Goal: Task Accomplishment & Management: Manage account settings

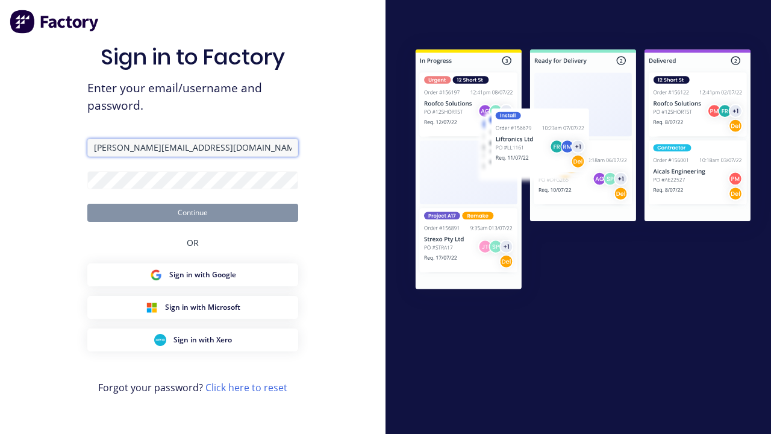
type input "[PERSON_NAME][EMAIL_ADDRESS][DOMAIN_NAME]"
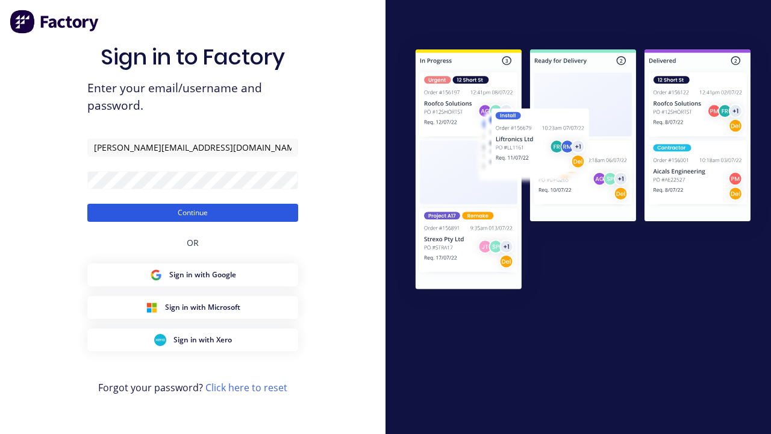
click at [193, 212] on button "Continue" at bounding box center [192, 213] width 211 height 18
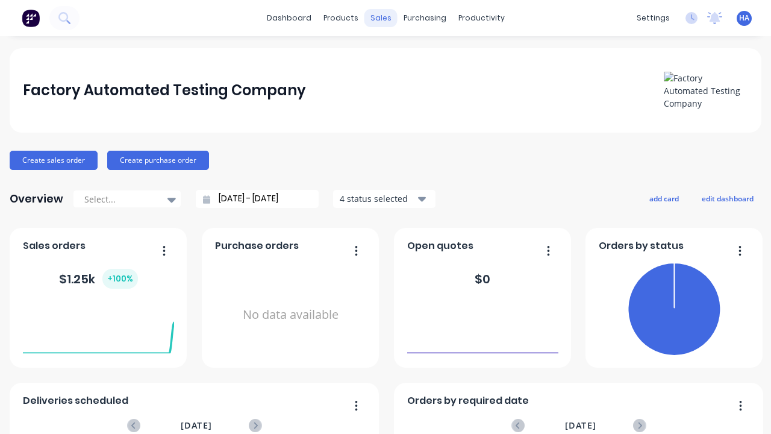
click at [381, 18] on div "sales" at bounding box center [381, 18] width 33 height 18
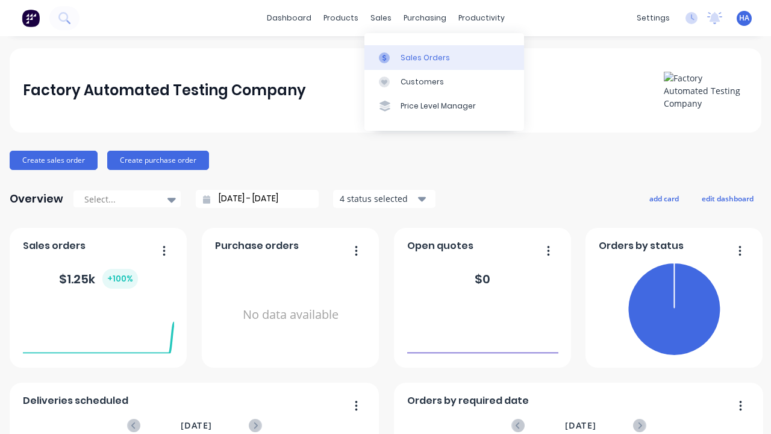
click at [444, 57] on div "Sales Orders" at bounding box center [425, 57] width 49 height 11
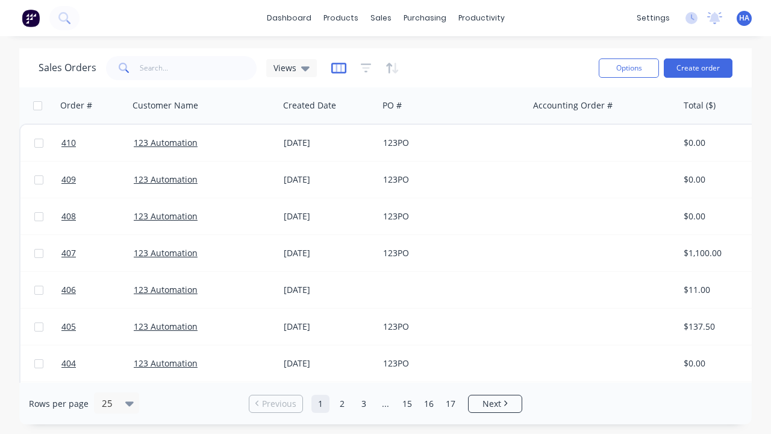
click at [339, 67] on icon "button" at bounding box center [338, 68] width 15 height 12
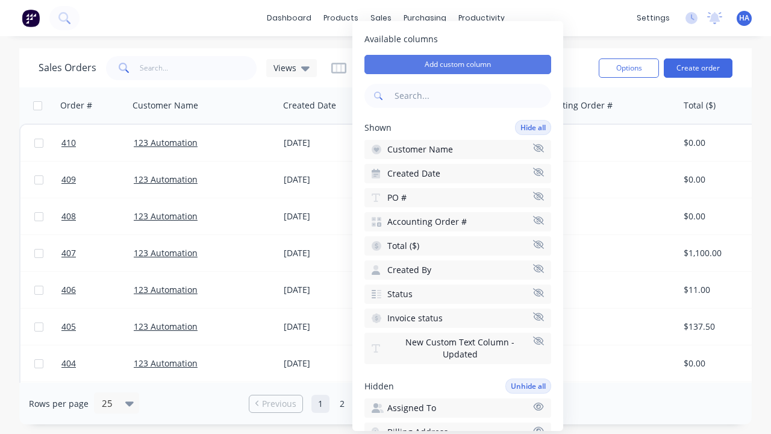
click at [458, 64] on button "Add custom column" at bounding box center [458, 64] width 187 height 19
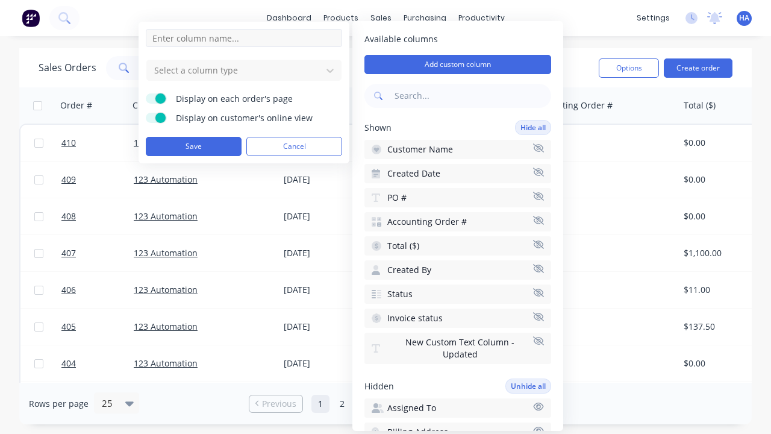
click at [244, 38] on input at bounding box center [244, 38] width 196 height 18
type input "New Custom Email Column"
click at [234, 70] on div at bounding box center [234, 70] width 163 height 15
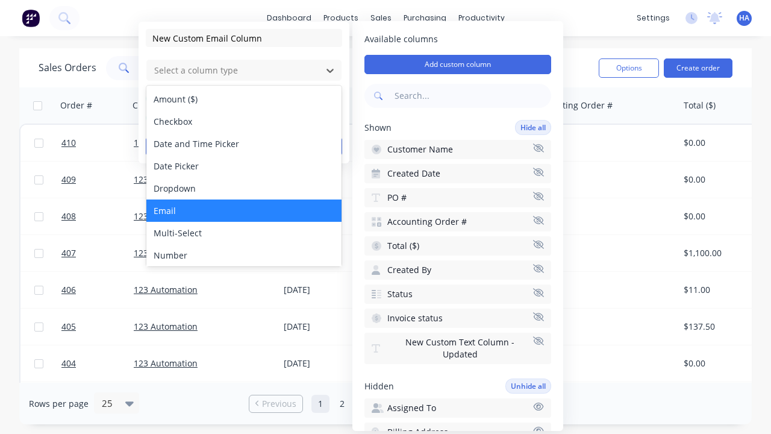
click at [244, 210] on div "Email" at bounding box center [243, 210] width 195 height 22
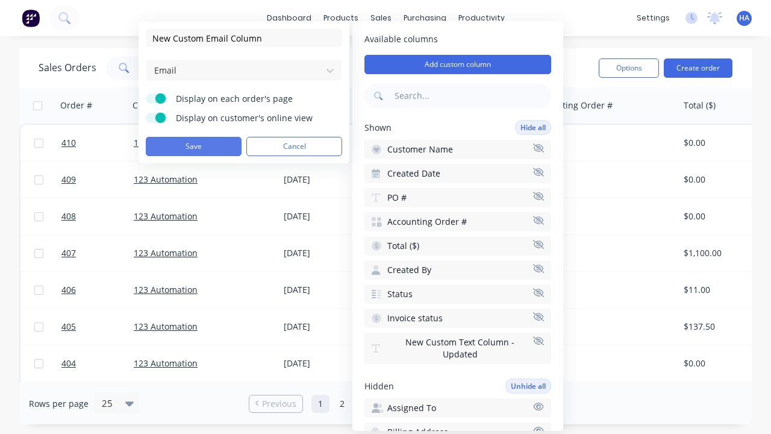
click at [193, 146] on button "Save" at bounding box center [194, 146] width 96 height 19
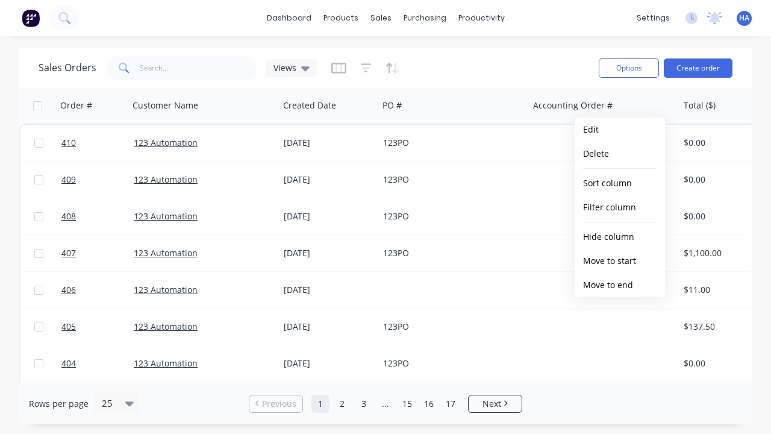
scroll to position [0, 796]
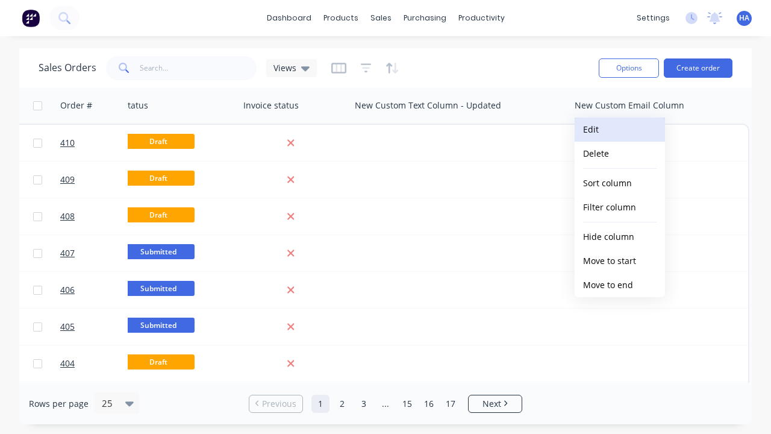
click at [620, 130] on button "Edit" at bounding box center [620, 129] width 90 height 24
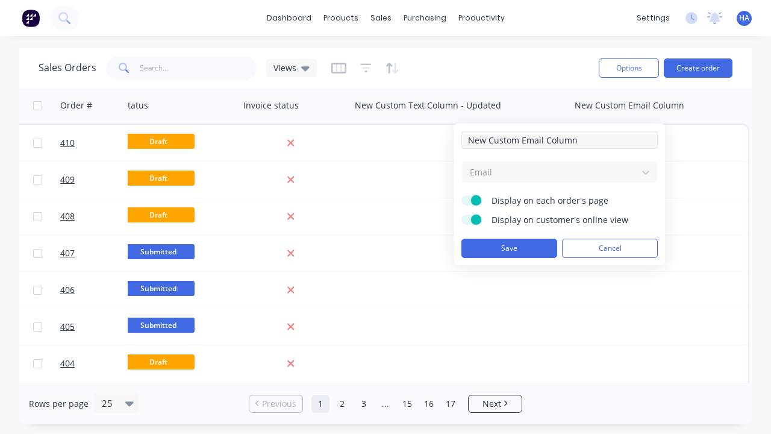
click at [560, 140] on input "New Custom Email Column" at bounding box center [560, 140] width 196 height 18
type input "New Custom Email Column - Updated"
click at [509, 248] on button "Save" at bounding box center [510, 248] width 96 height 19
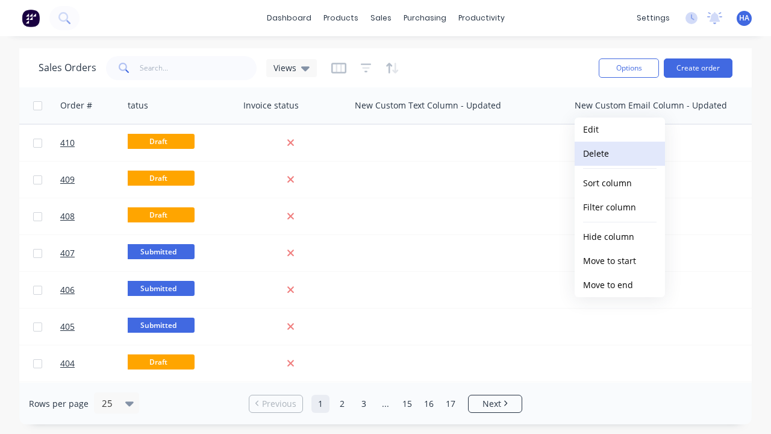
click at [620, 154] on button "Delete" at bounding box center [620, 154] width 90 height 24
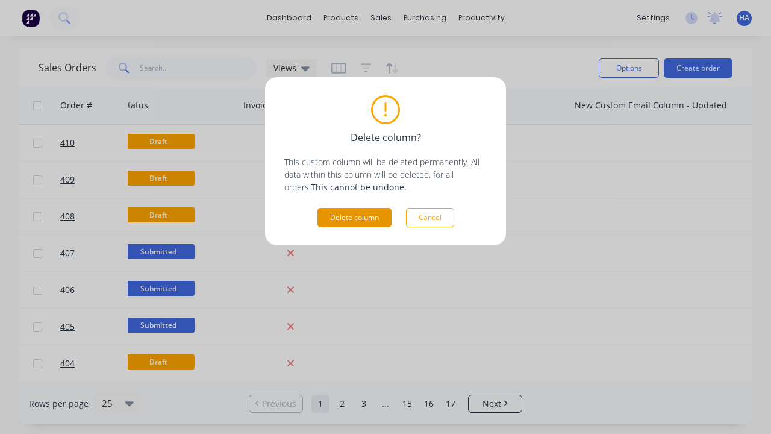
click at [354, 218] on button "Delete column" at bounding box center [355, 217] width 74 height 19
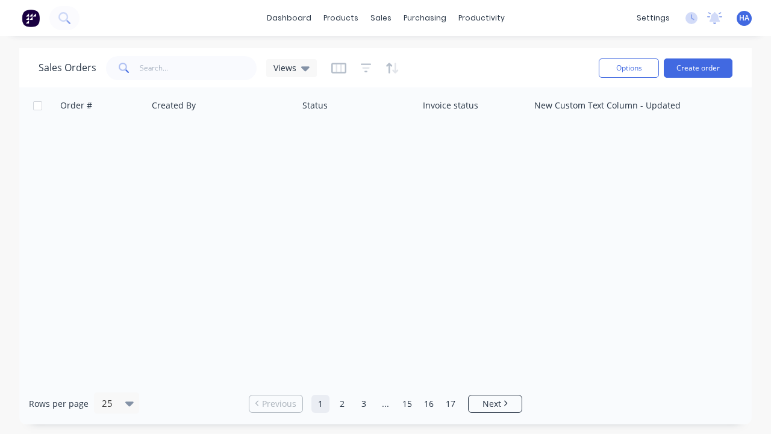
scroll to position [0, 616]
